Goal: Information Seeking & Learning: Learn about a topic

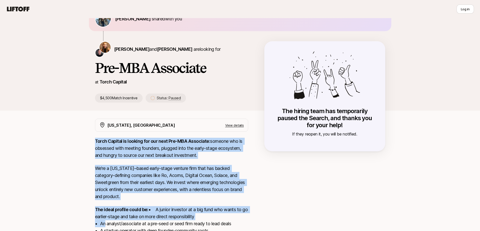
scroll to position [36, 0]
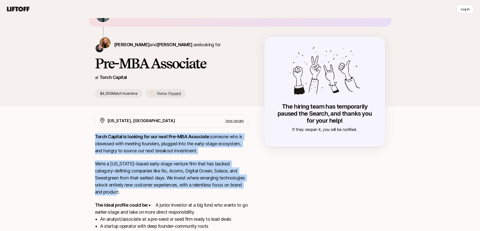
drag, startPoint x: 94, startPoint y: 172, endPoint x: 154, endPoint y: 194, distance: 63.1
click at [154, 194] on div "[US_STATE], [GEOGRAPHIC_DATA] View details Torch Capital is looking for our nex…" at bounding box center [240, 200] width 302 height 173
copy div "Torch Capital is looking for our next Pre-MBA Associate: someone who is obsesse…"
